Goal: Information Seeking & Learning: Learn about a topic

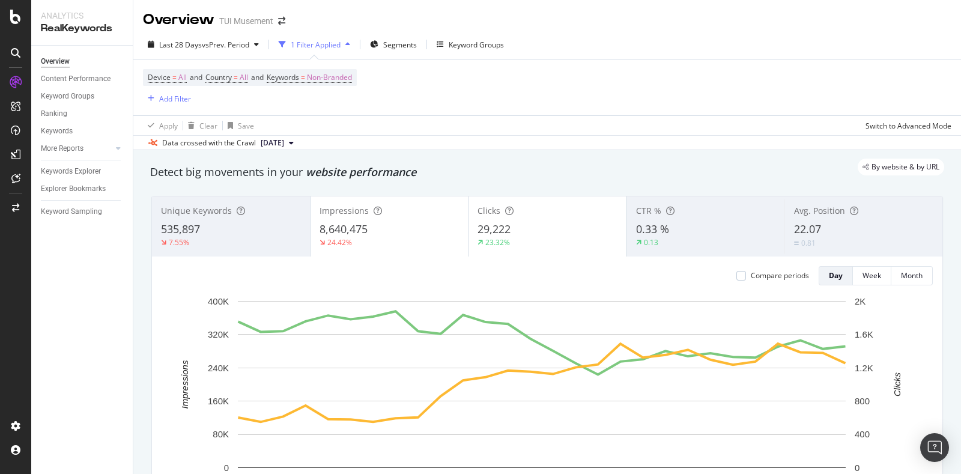
click at [246, 233] on div "535,897" at bounding box center [231, 230] width 140 height 16
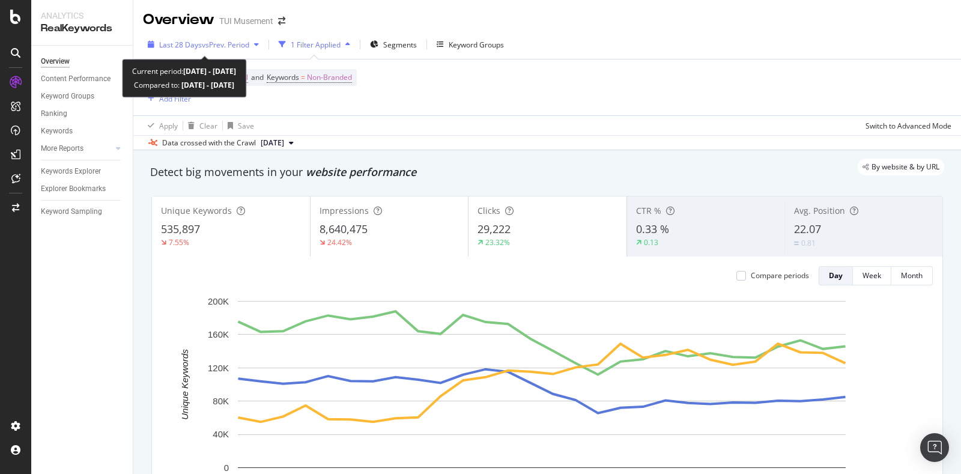
click at [230, 40] on span "vs Prev. Period" at bounding box center [225, 45] width 47 height 10
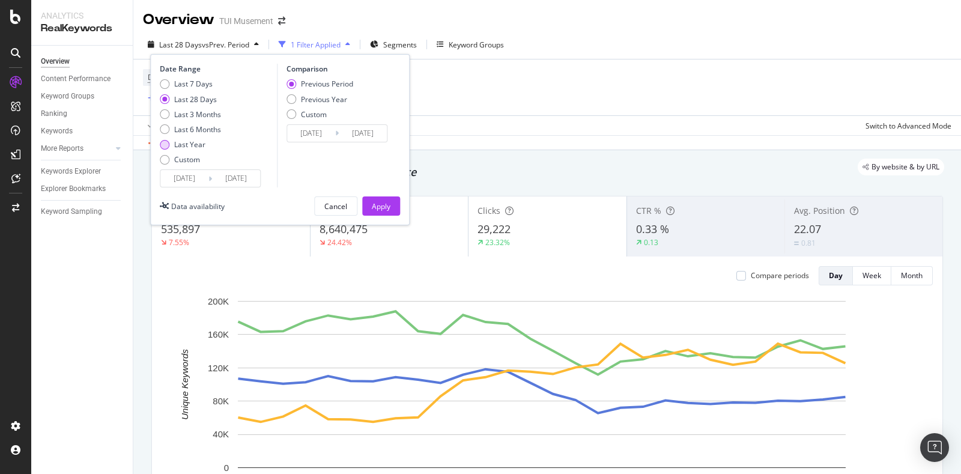
click at [193, 145] on div "Last Year" at bounding box center [189, 144] width 31 height 10
type input "2024/09/25"
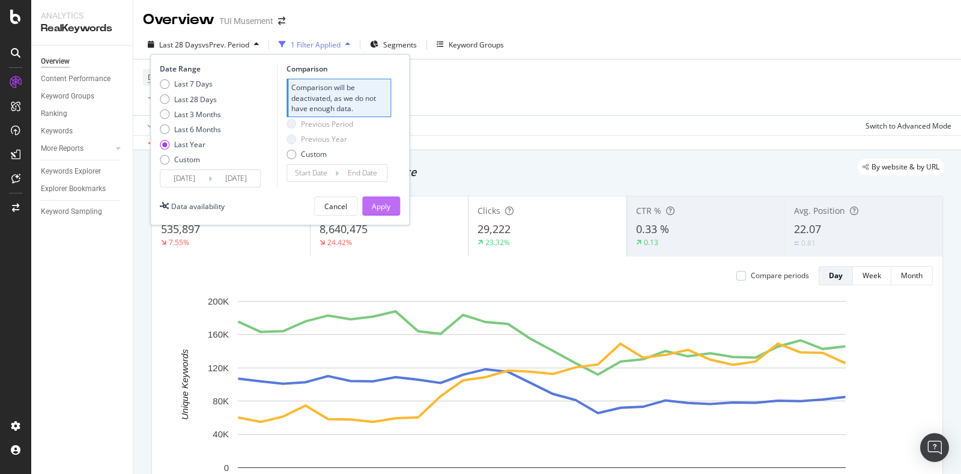
click at [393, 209] on button "Apply" at bounding box center [381, 206] width 38 height 19
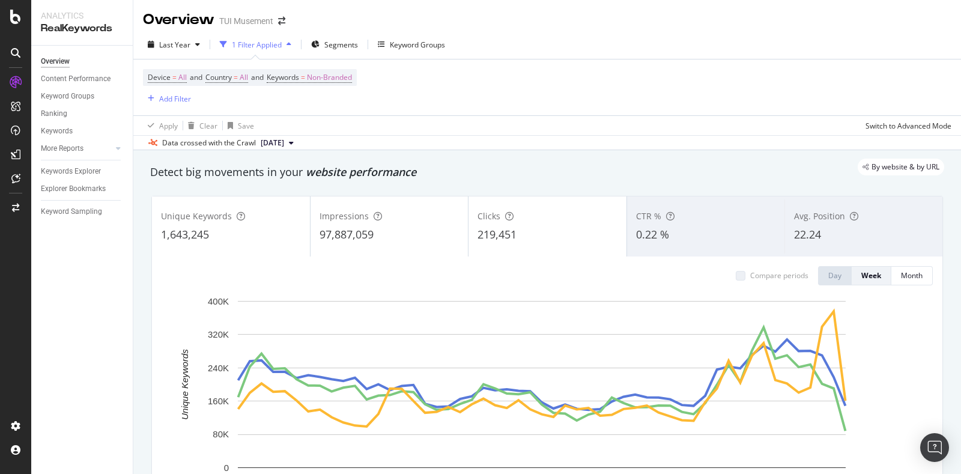
click at [434, 230] on div "97,887,059" at bounding box center [390, 235] width 140 height 16
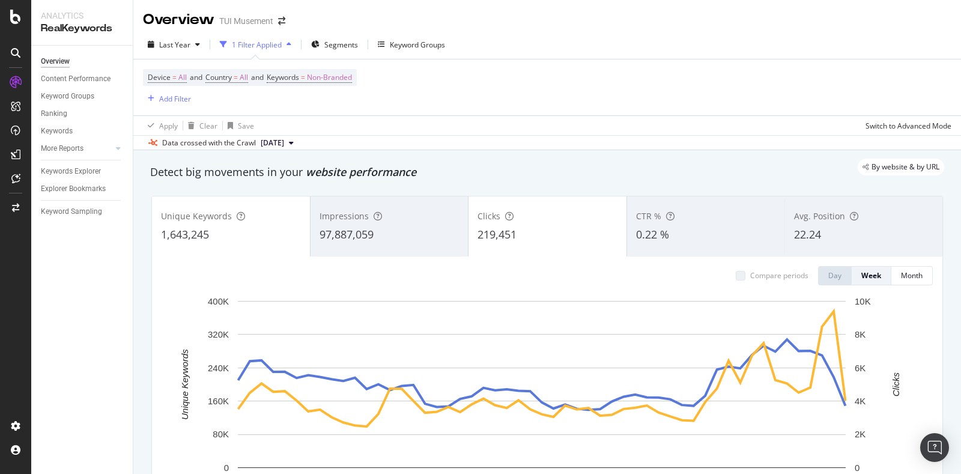
click at [546, 230] on div "219,451" at bounding box center [548, 235] width 140 height 16
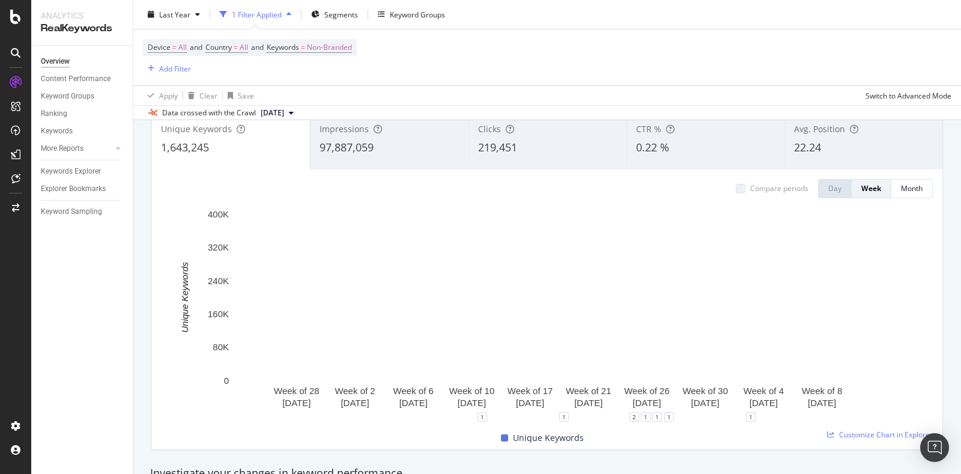
scroll to position [87, 0]
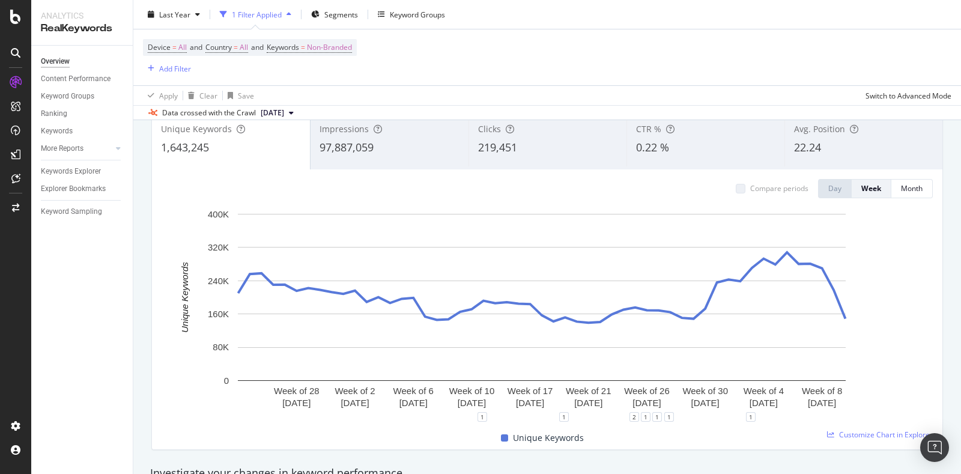
click at [658, 145] on span "0.22 %" at bounding box center [652, 147] width 33 height 14
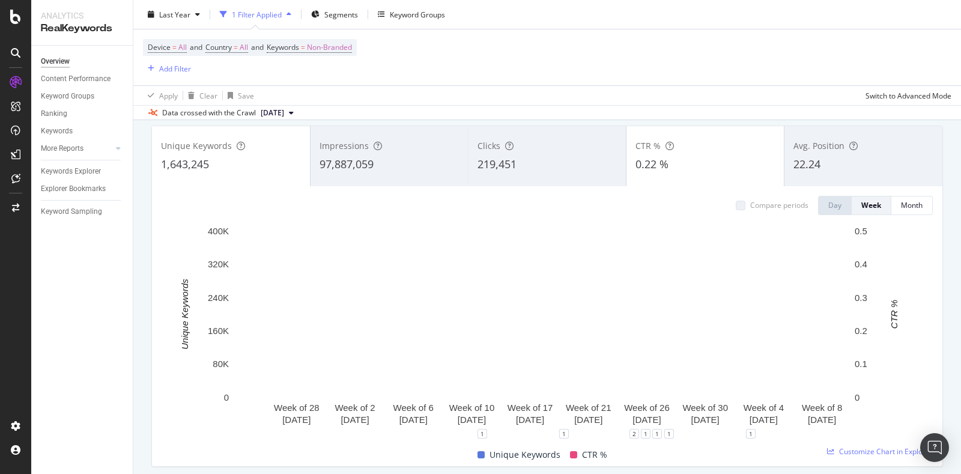
scroll to position [70, 0]
